Goal: Transaction & Acquisition: Purchase product/service

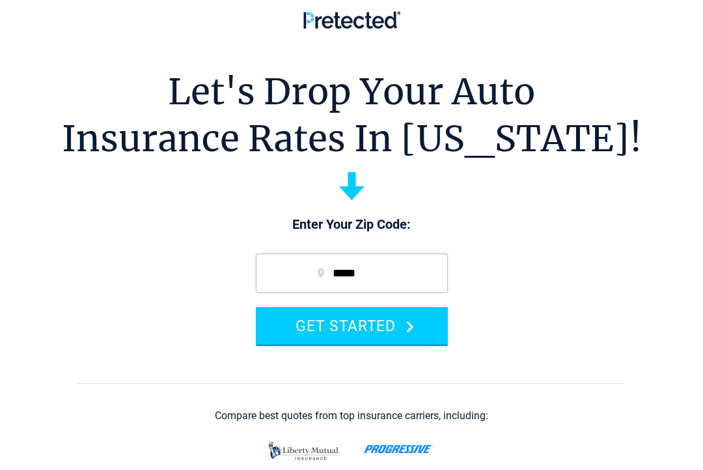
click at [382, 332] on button "GET STARTED" at bounding box center [352, 325] width 192 height 37
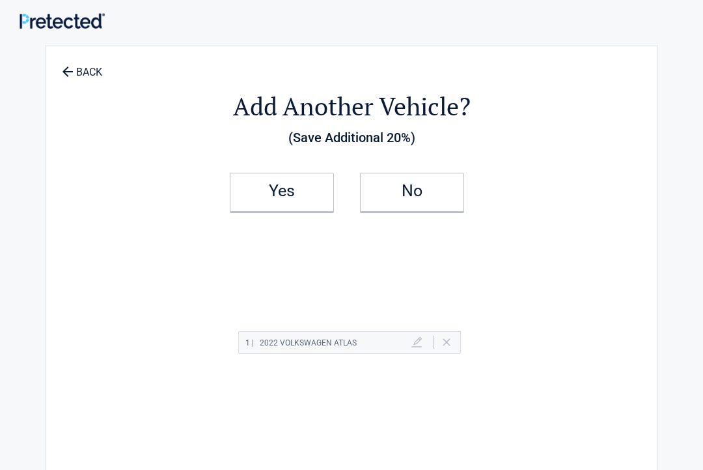
click at [447, 191] on h2 "No" at bounding box center [412, 190] width 77 height 9
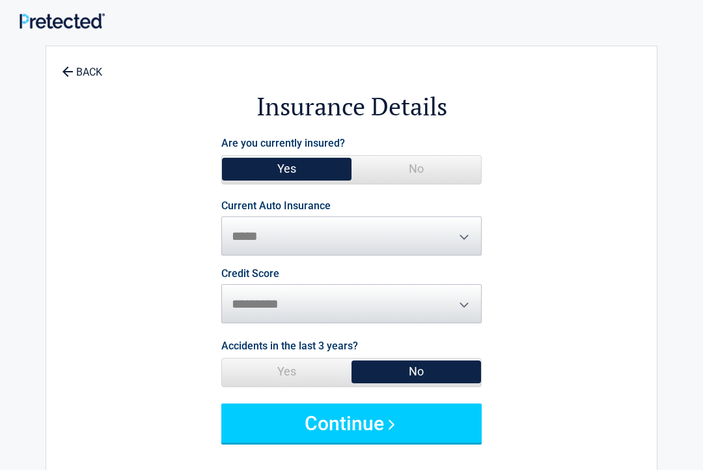
click at [393, 426] on button "Continue" at bounding box center [351, 422] width 261 height 39
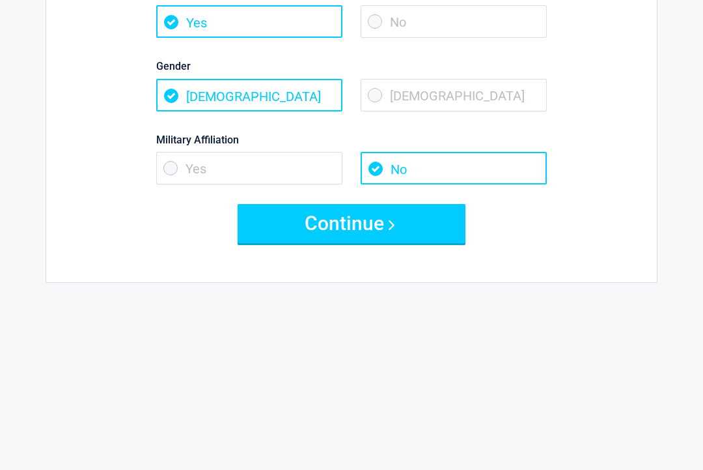
scroll to position [244, 0]
click at [414, 223] on button "Continue" at bounding box center [352, 224] width 228 height 39
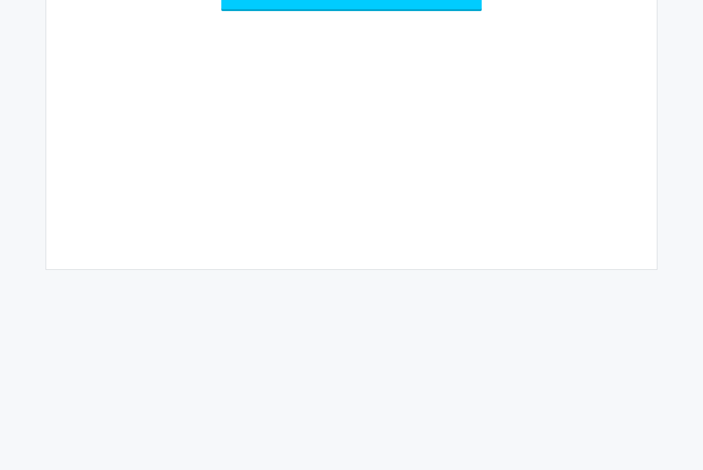
scroll to position [45, 0]
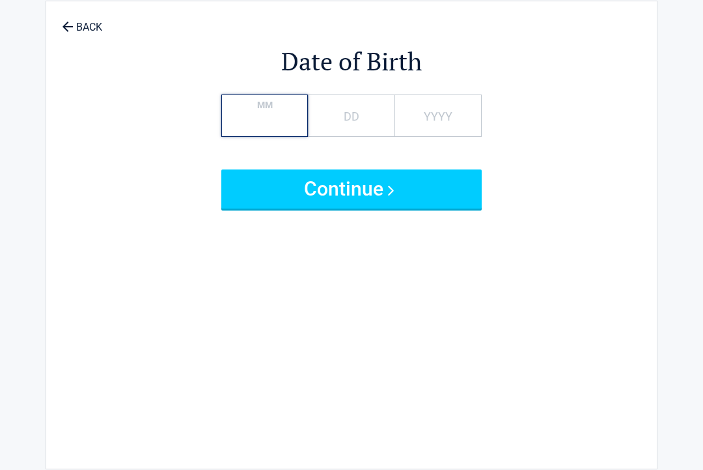
type input "**"
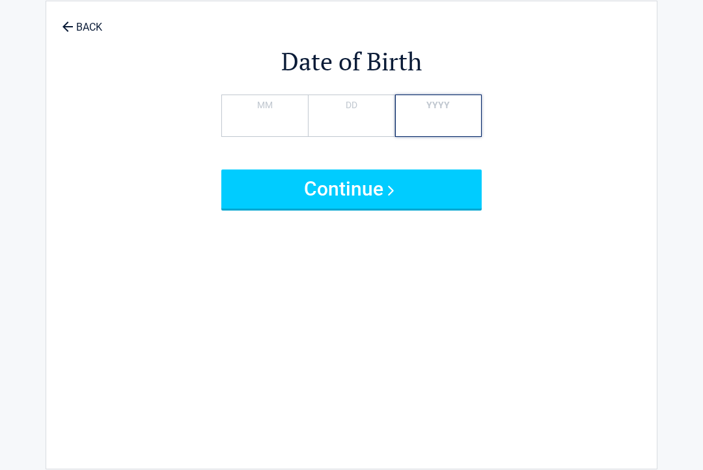
type input "****"
click at [451, 195] on button "Continue" at bounding box center [351, 188] width 261 height 39
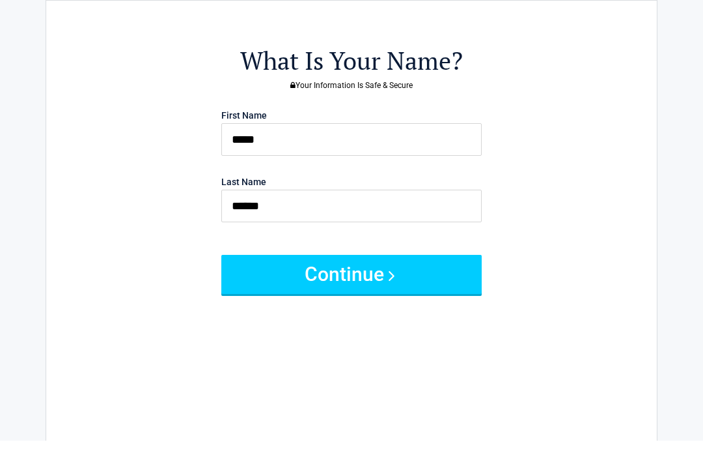
scroll to position [0, 0]
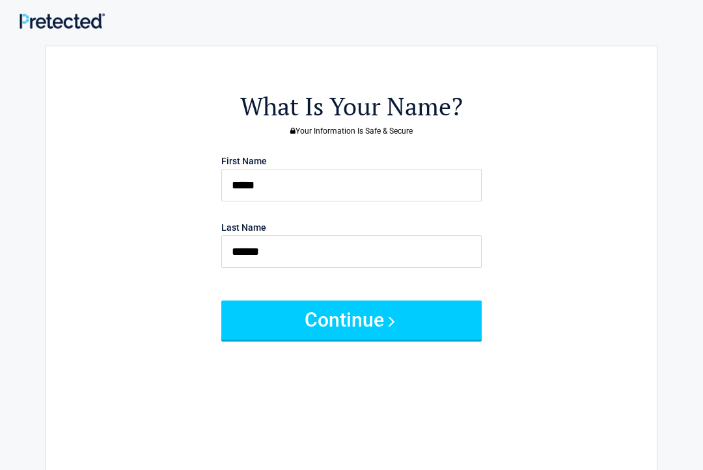
click at [432, 316] on button "Continue" at bounding box center [351, 319] width 261 height 39
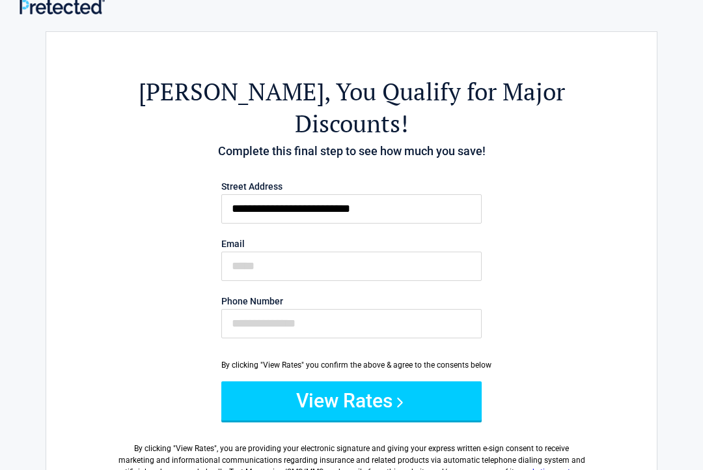
scroll to position [14, 0]
click at [401, 382] on button "View Rates" at bounding box center [351, 401] width 261 height 39
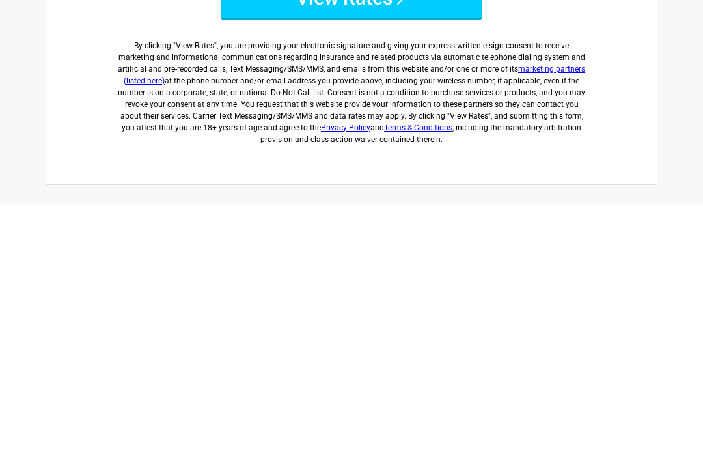
scroll to position [153, 0]
